Goal: Book appointment/travel/reservation

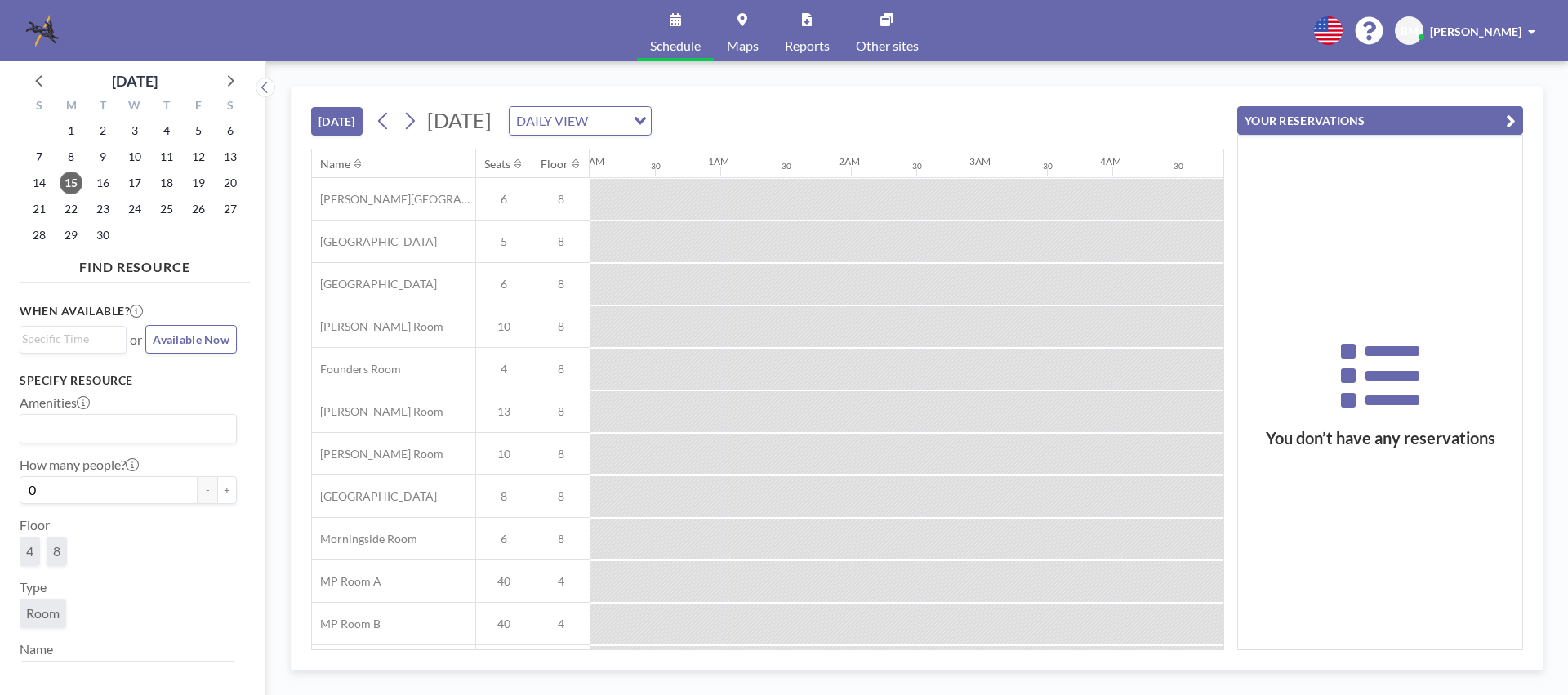
scroll to position [0, 1830]
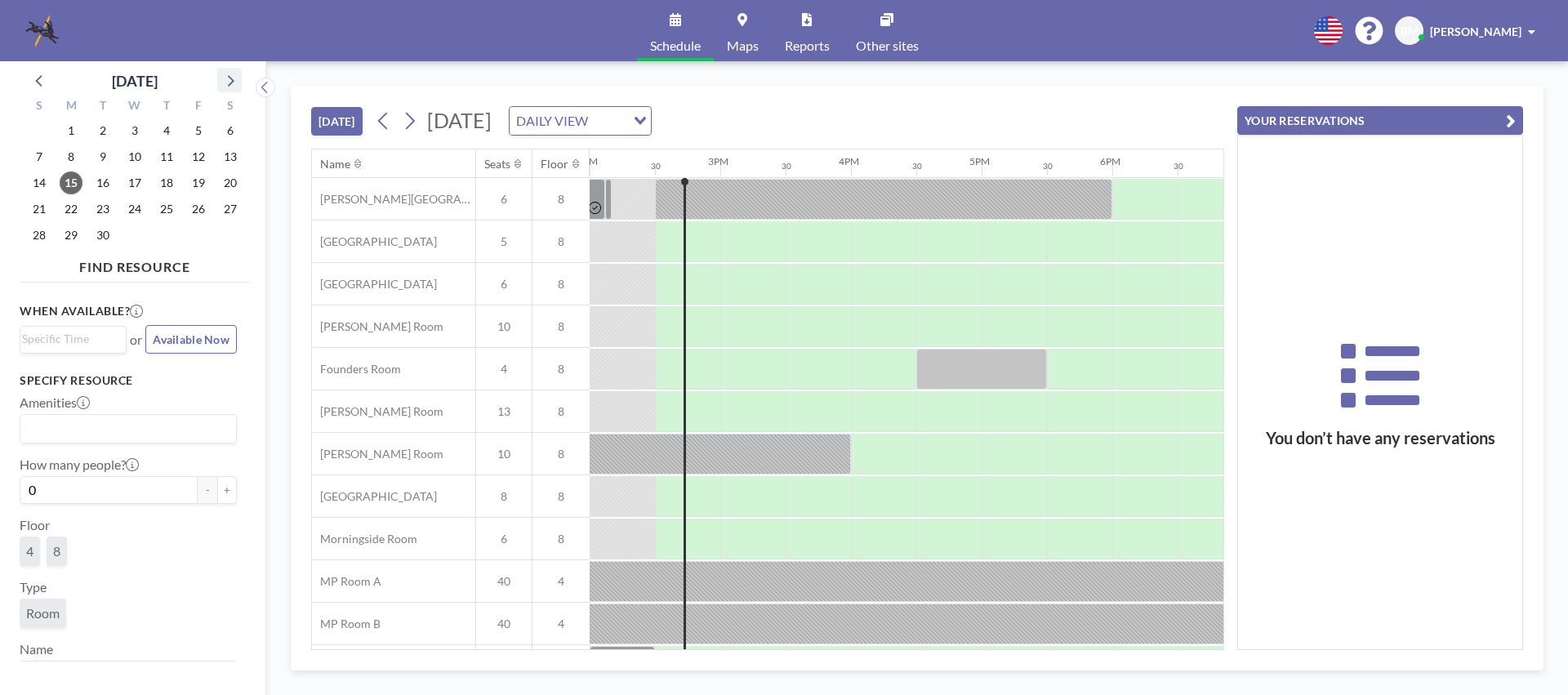
click at [228, 78] on icon at bounding box center [229, 79] width 21 height 21
click at [747, 27] on link "Maps" at bounding box center [743, 31] width 58 height 62
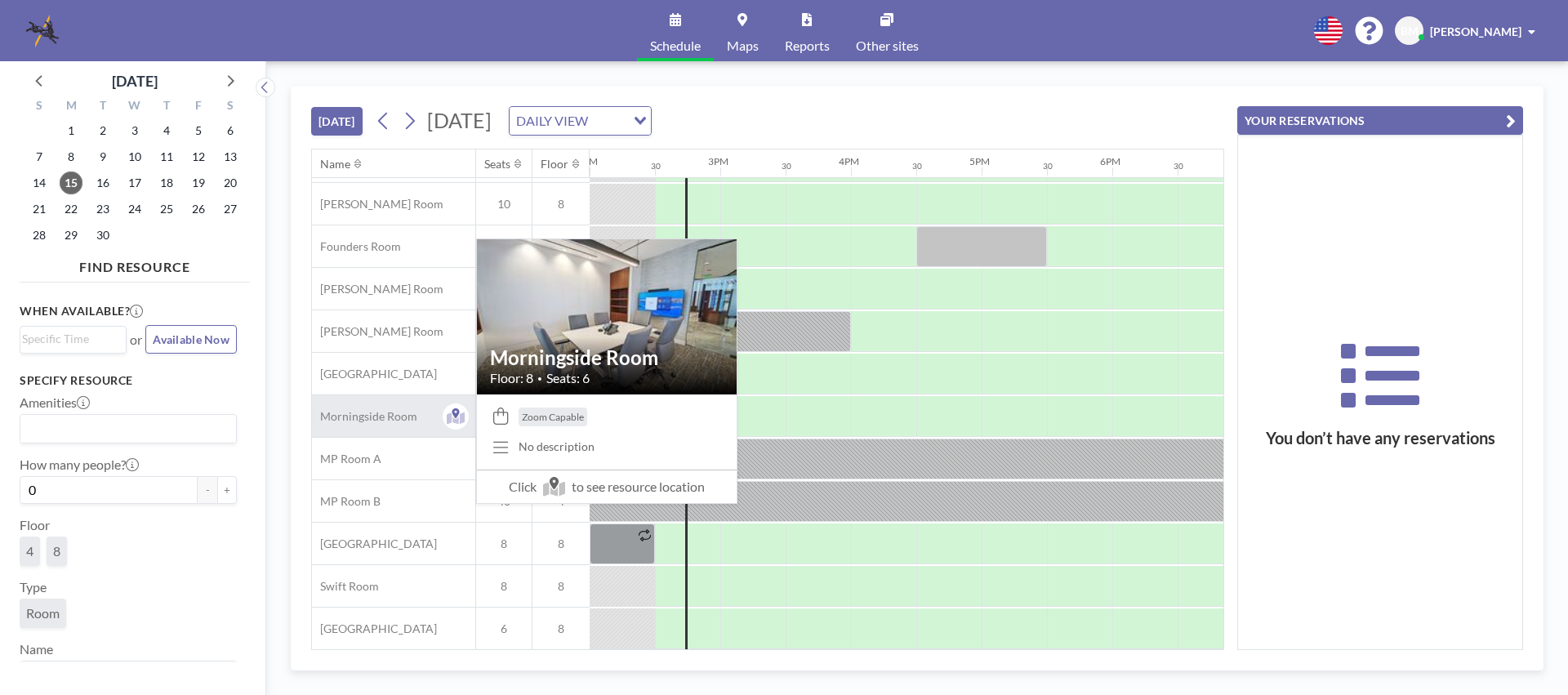
scroll to position [135, 1830]
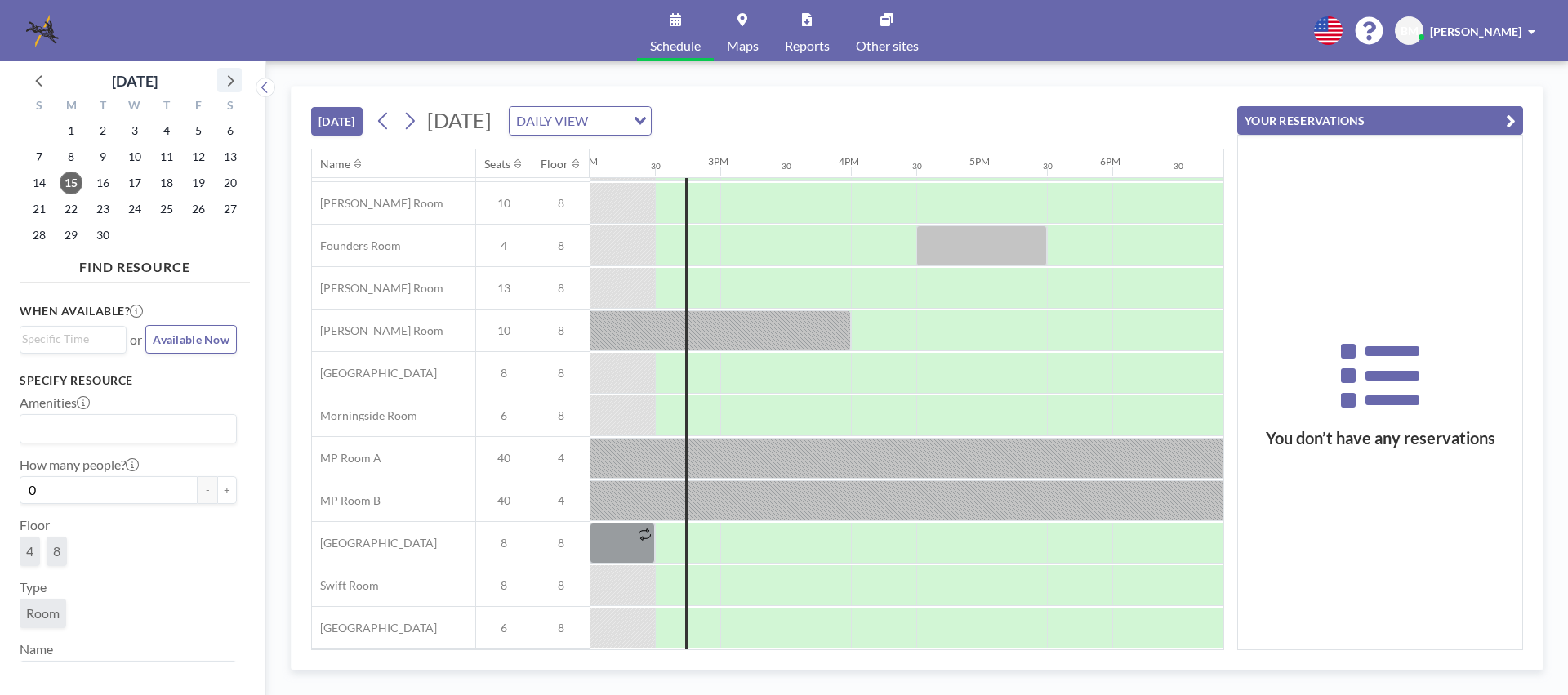
click at [228, 82] on icon at bounding box center [229, 79] width 21 height 21
click at [36, 153] on span "5" at bounding box center [39, 157] width 22 height 22
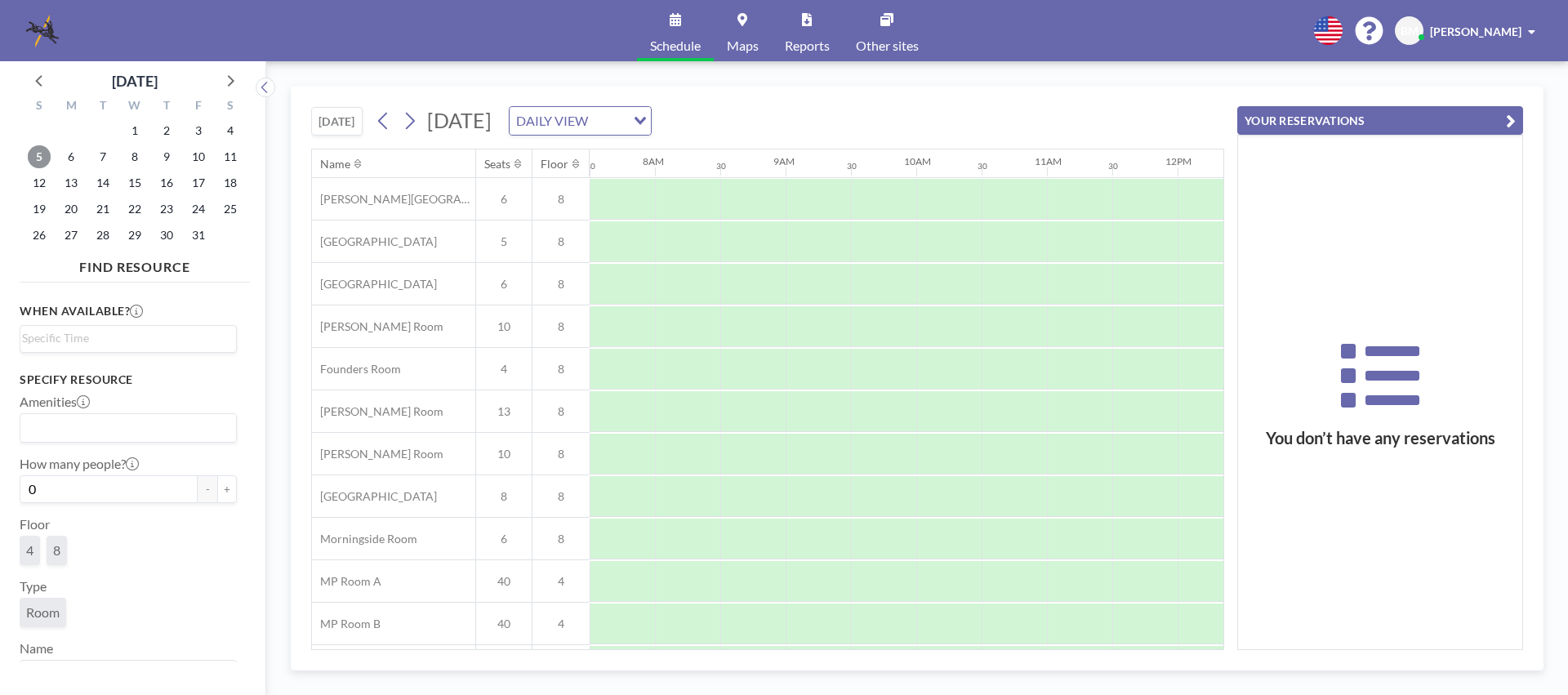
scroll to position [122, 980]
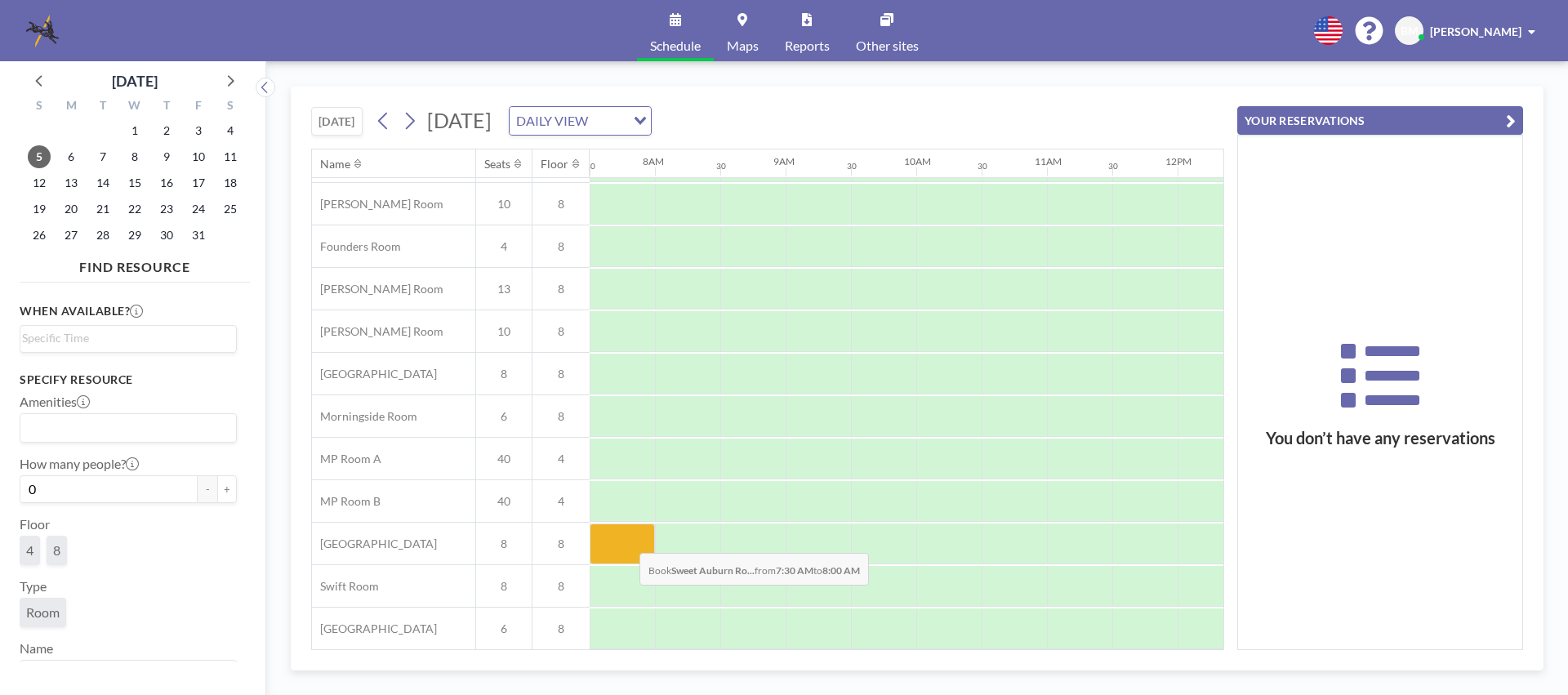
click at [626, 541] on div at bounding box center [622, 544] width 65 height 41
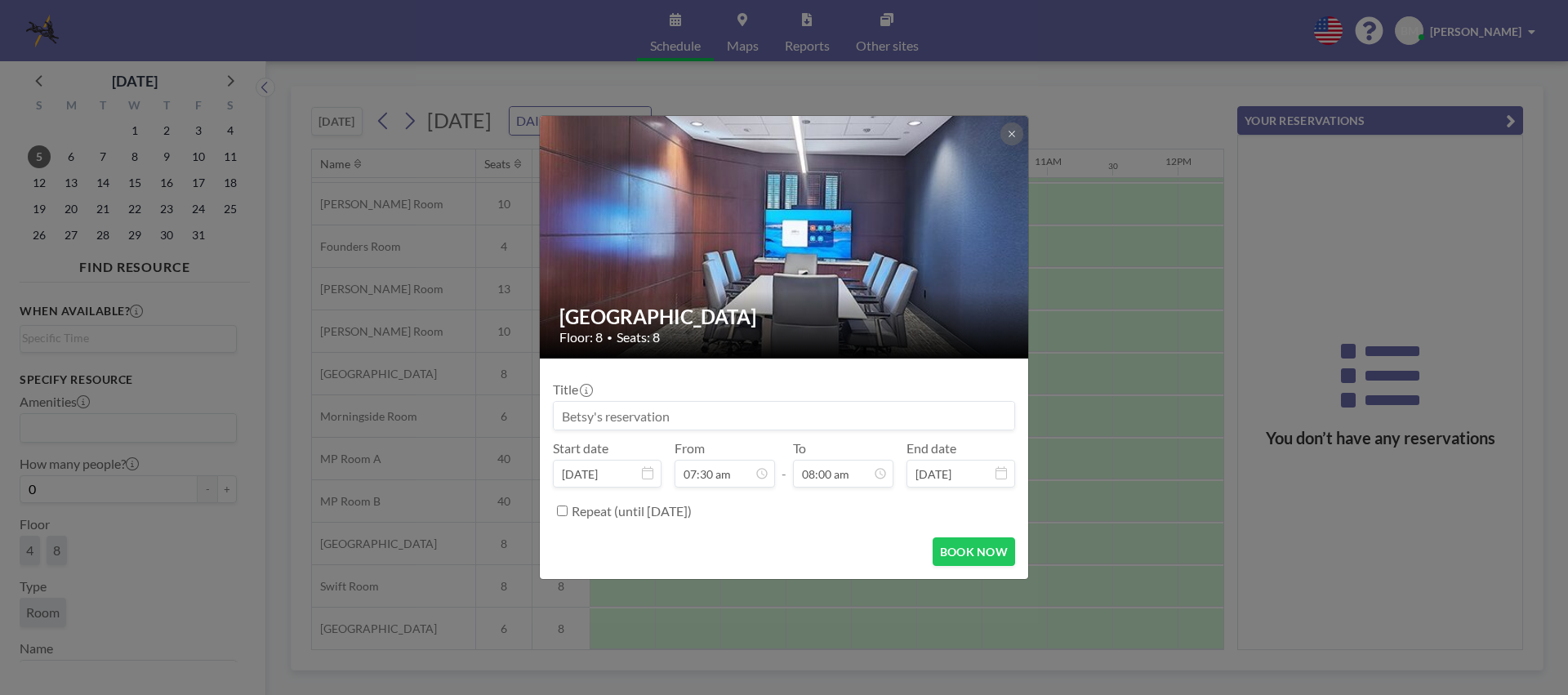
click at [795, 409] on input at bounding box center [784, 416] width 461 height 28
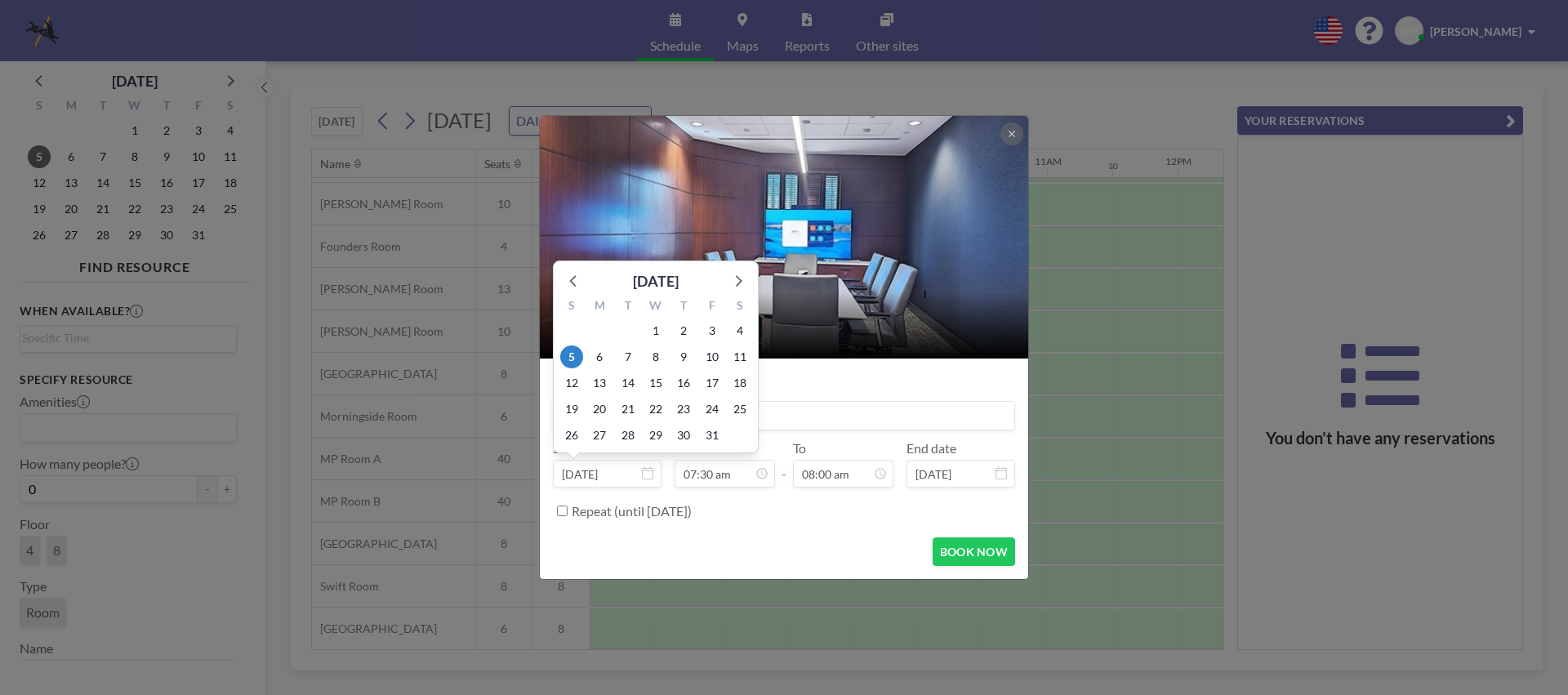
scroll to position [436, 0]
click at [614, 417] on div "21" at bounding box center [628, 409] width 28 height 26
click at [821, 415] on input at bounding box center [784, 416] width 461 height 28
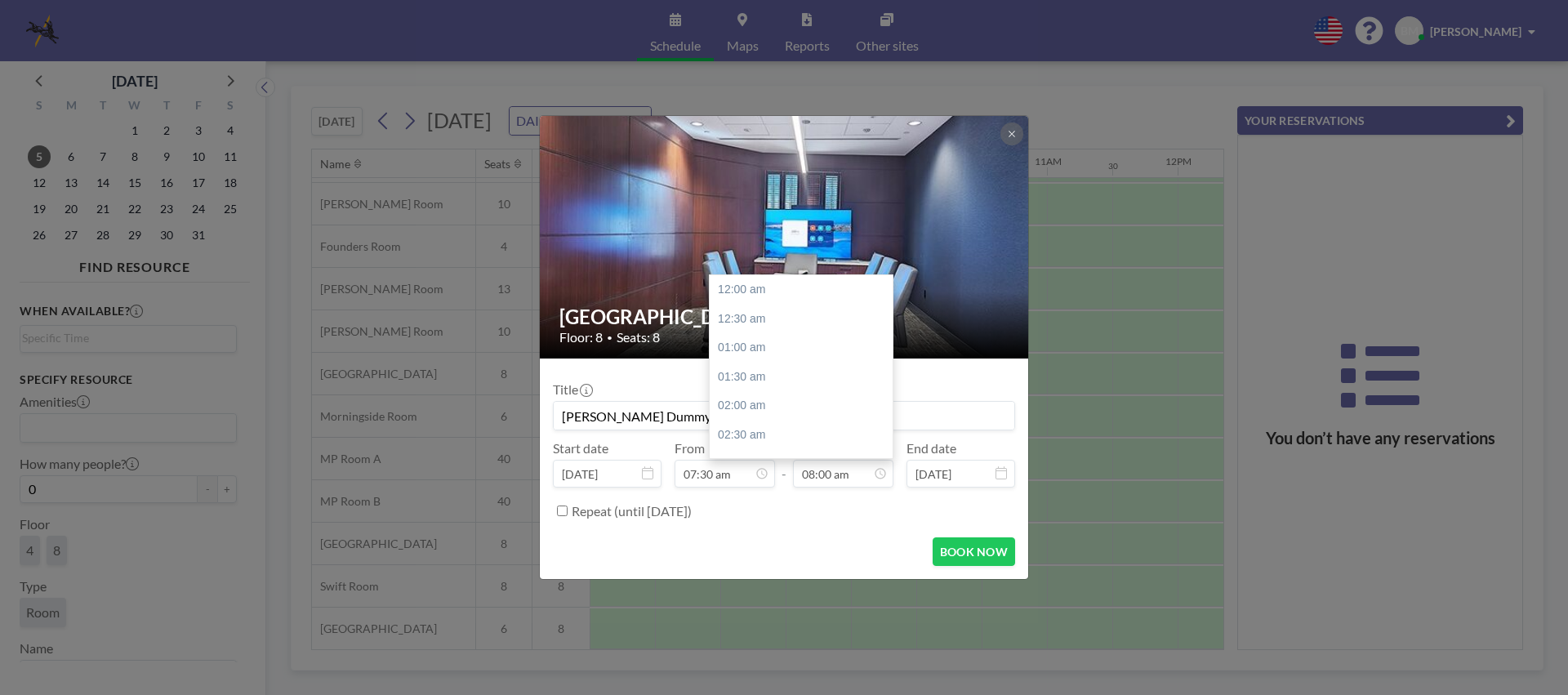
scroll to position [465, 0]
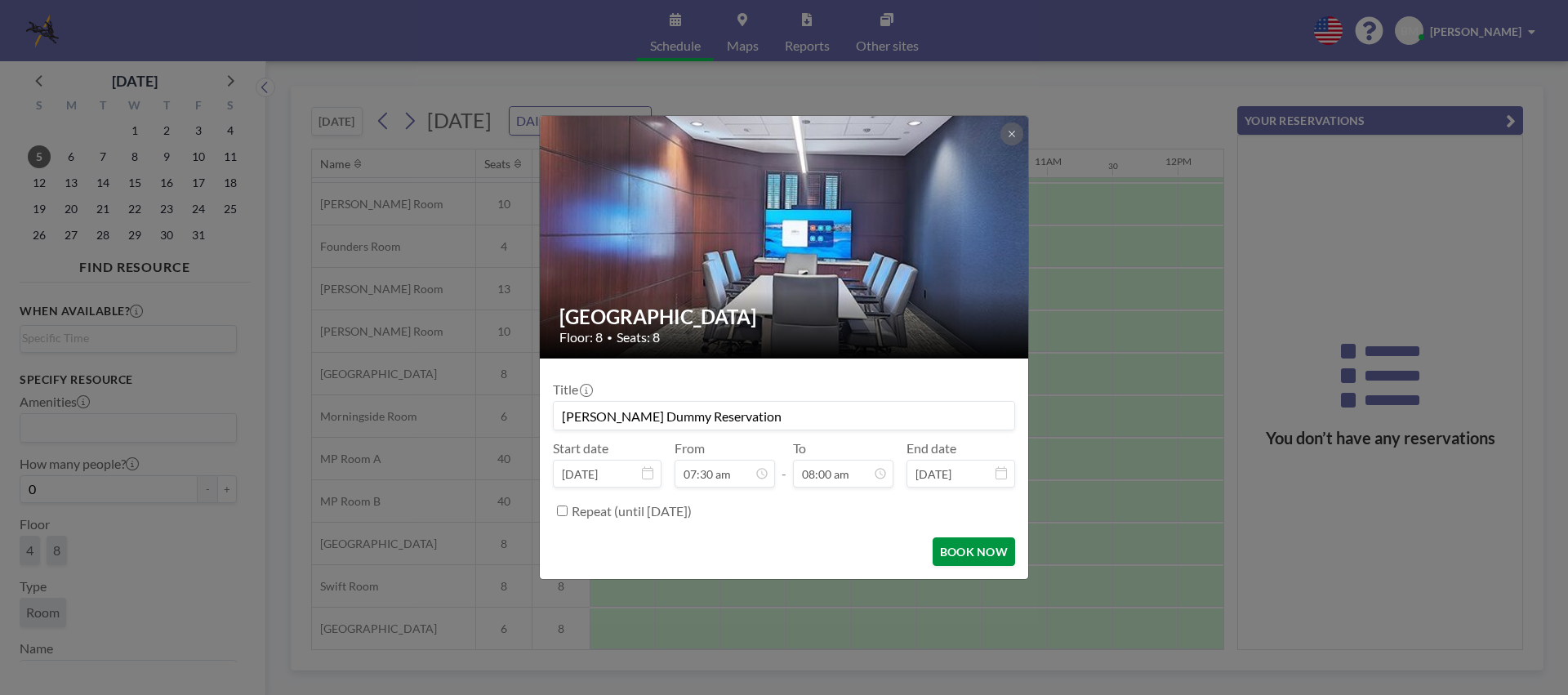
type input "[PERSON_NAME] Dummy Reservation"
click at [974, 549] on button "BOOK NOW" at bounding box center [974, 551] width 82 height 29
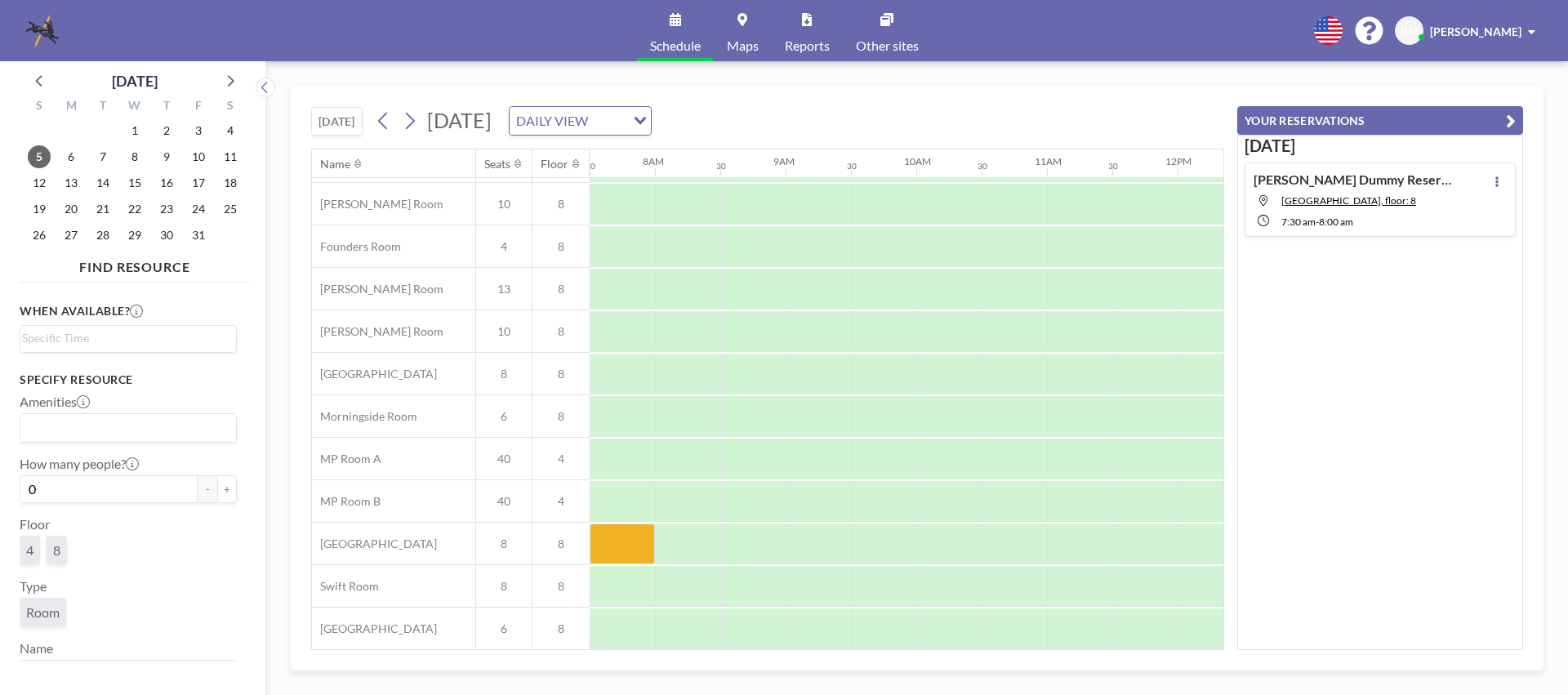
click at [1512, 120] on icon "button" at bounding box center [1511, 121] width 9 height 20
